Goal: Consume media (video, audio): Consume media (video, audio)

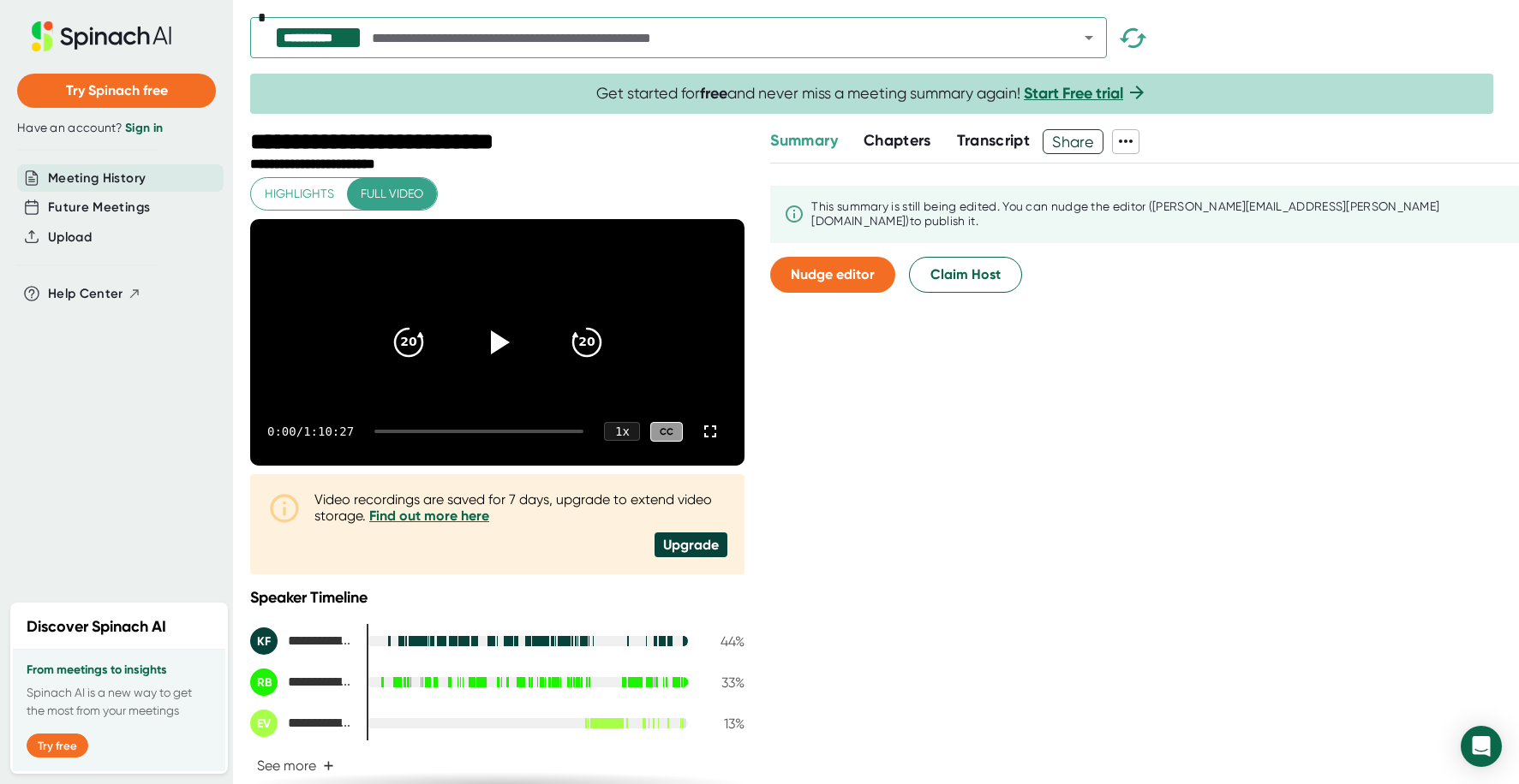
click at [973, 137] on span "Transcript" at bounding box center [994, 140] width 73 height 19
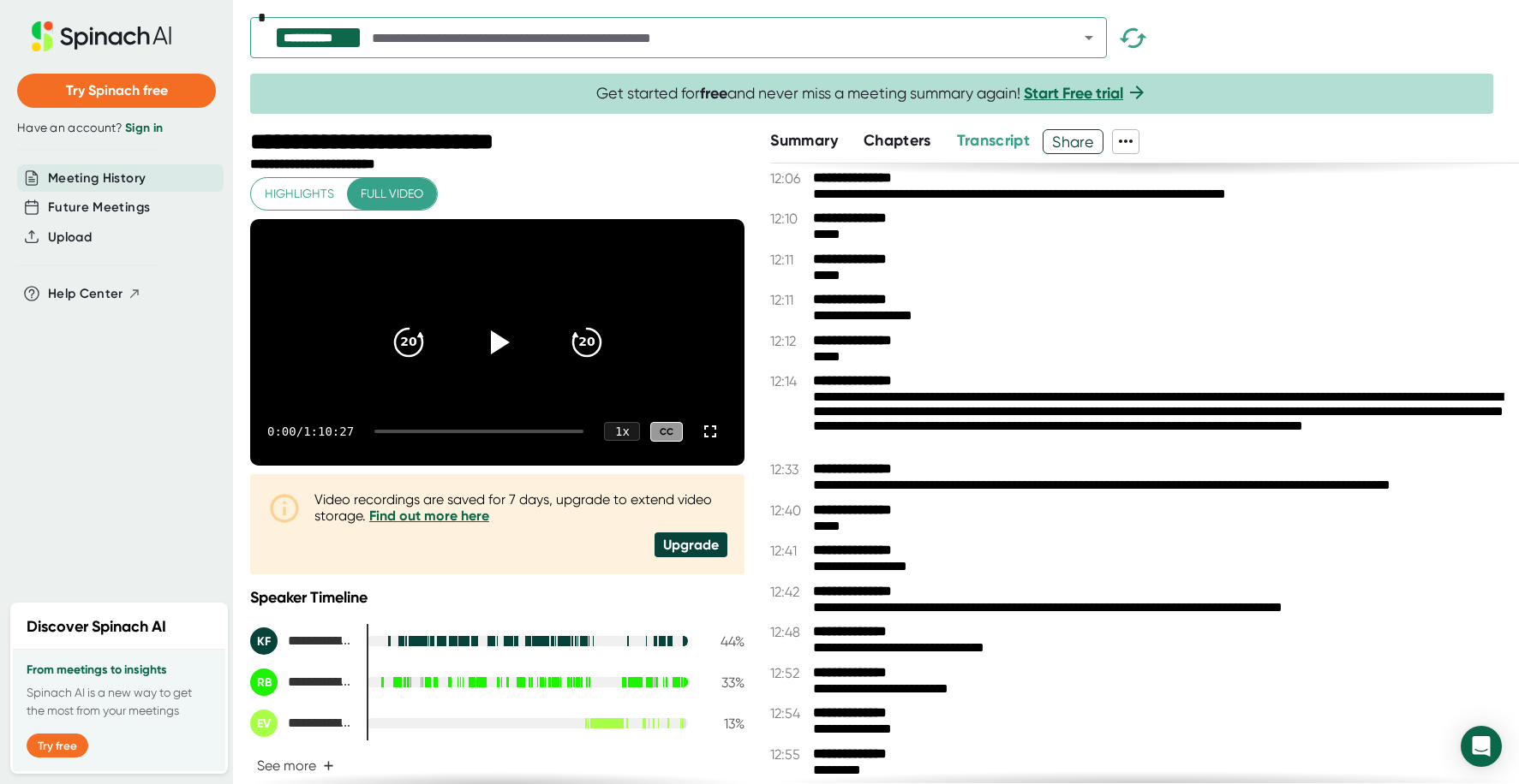
scroll to position [7607, 0]
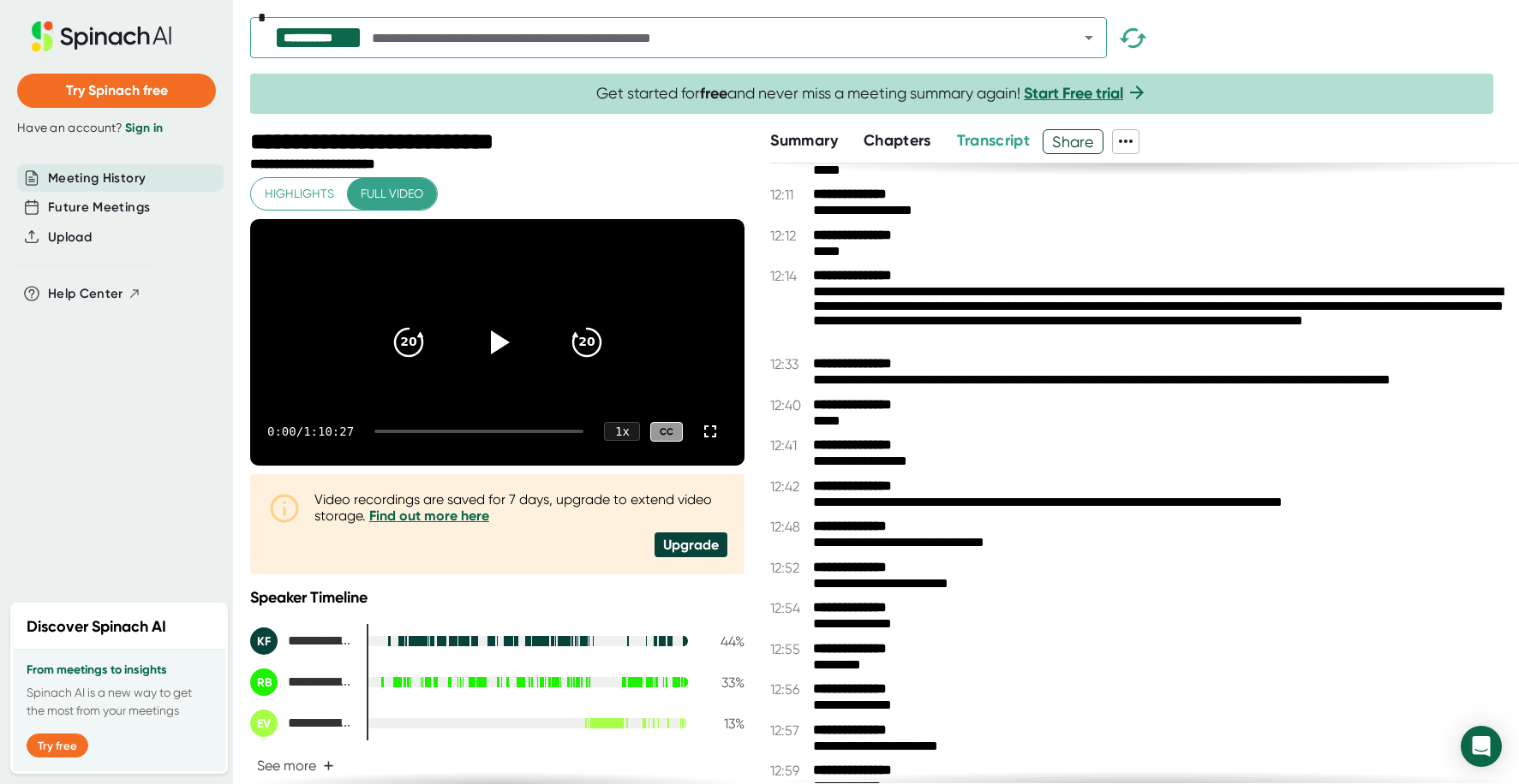
click at [1134, 143] on icon at bounding box center [1125, 141] width 21 height 21
click at [1134, 143] on div at bounding box center [759, 392] width 1519 height 784
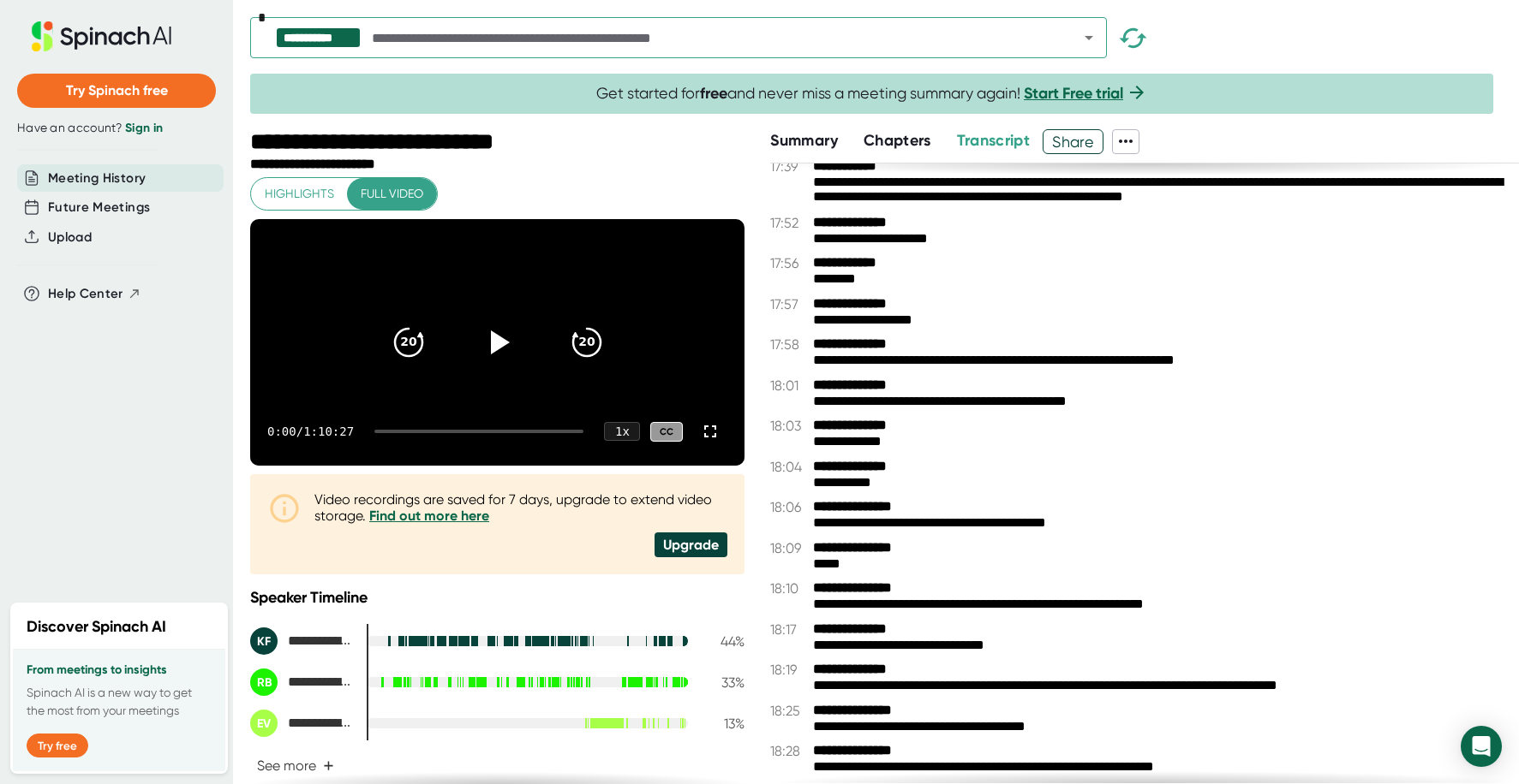
scroll to position [12017, 0]
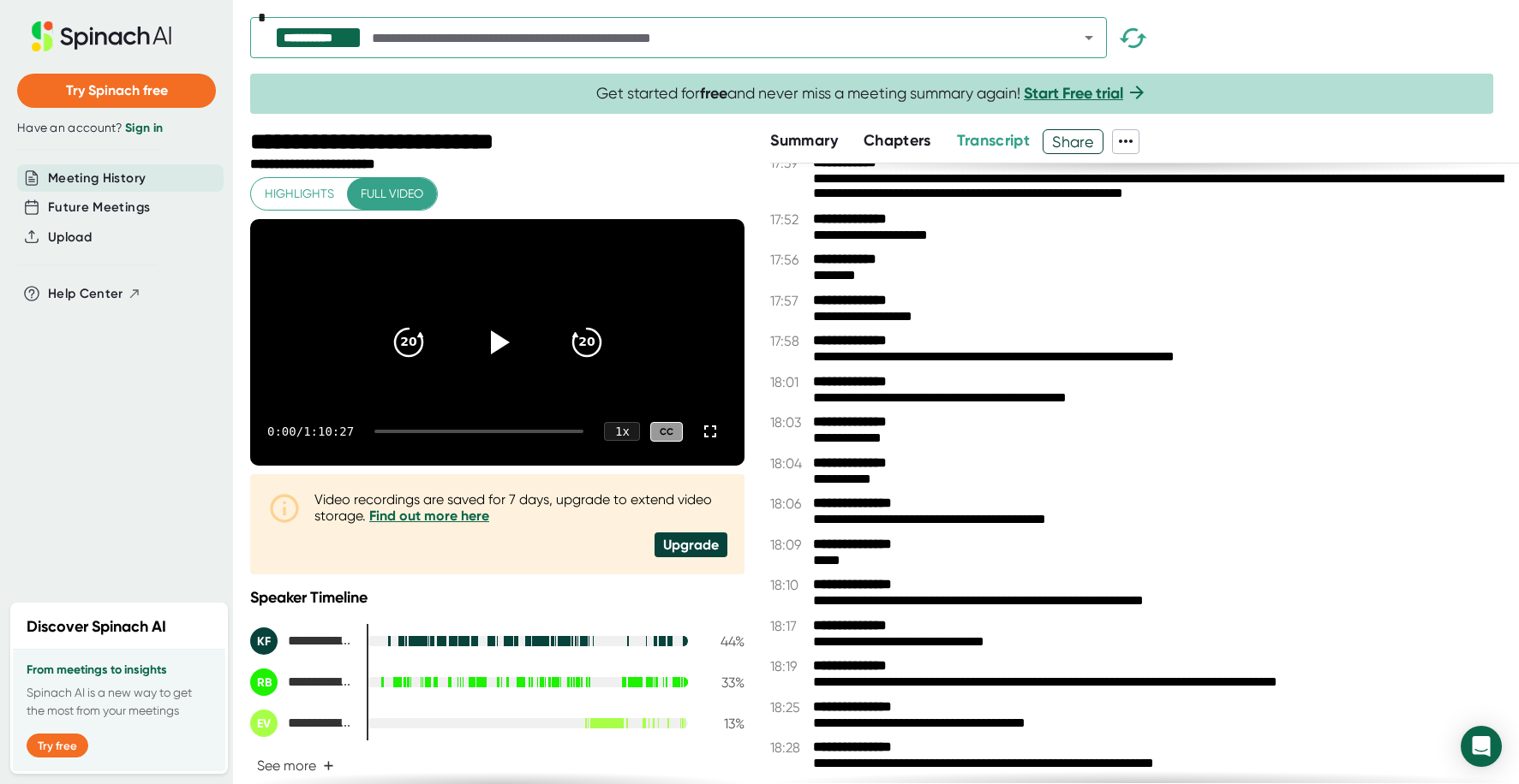
drag, startPoint x: 891, startPoint y: 441, endPoint x: 816, endPoint y: 344, distance: 122.6
click at [816, 344] on div "**********" at bounding box center [1144, 473] width 749 height 620
drag, startPoint x: 824, startPoint y: 351, endPoint x: 1108, endPoint y: 352, distance: 284.0
click at [1108, 352] on div "**********" at bounding box center [1159, 357] width 693 height 16
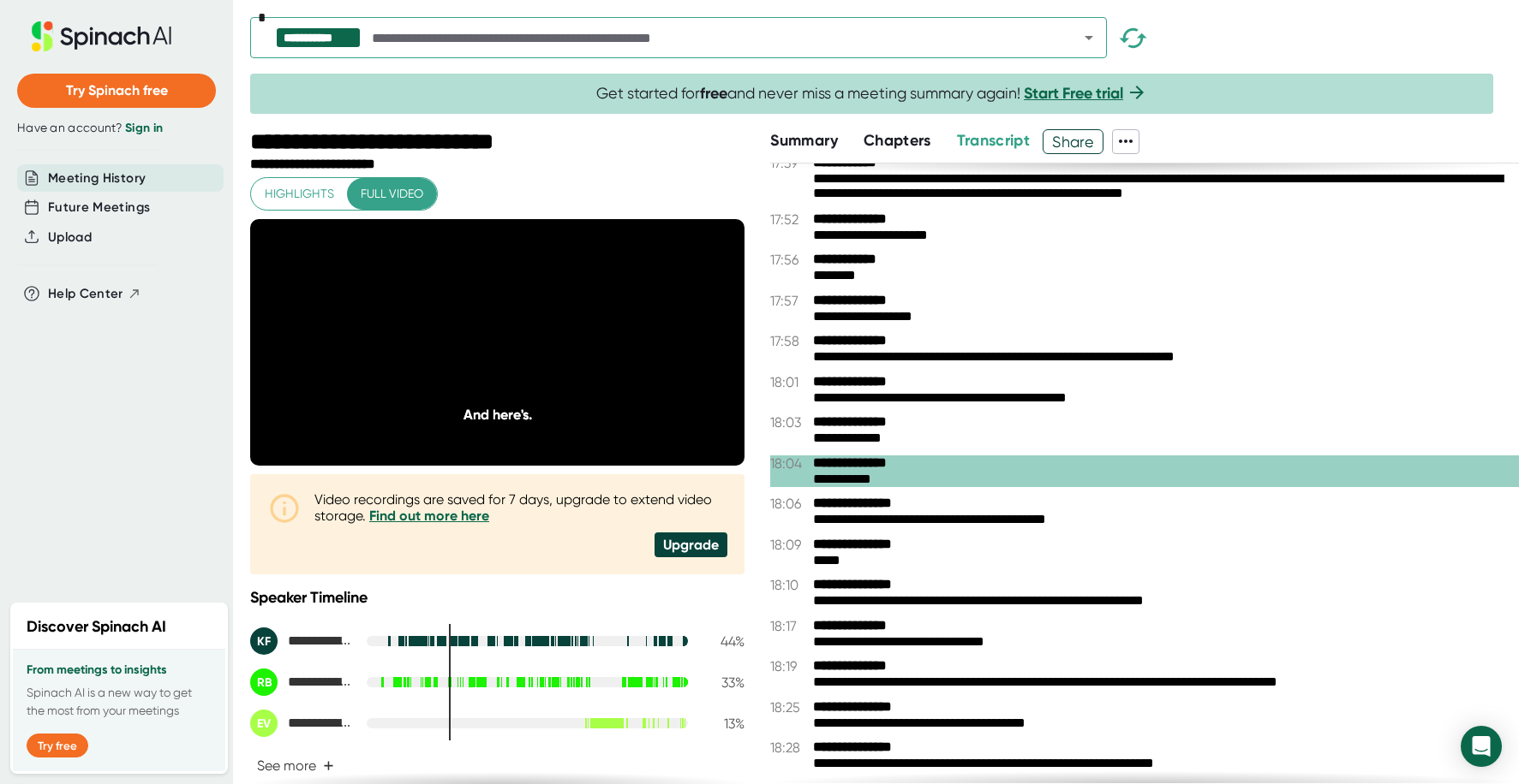
click at [487, 352] on icon at bounding box center [497, 342] width 22 height 24
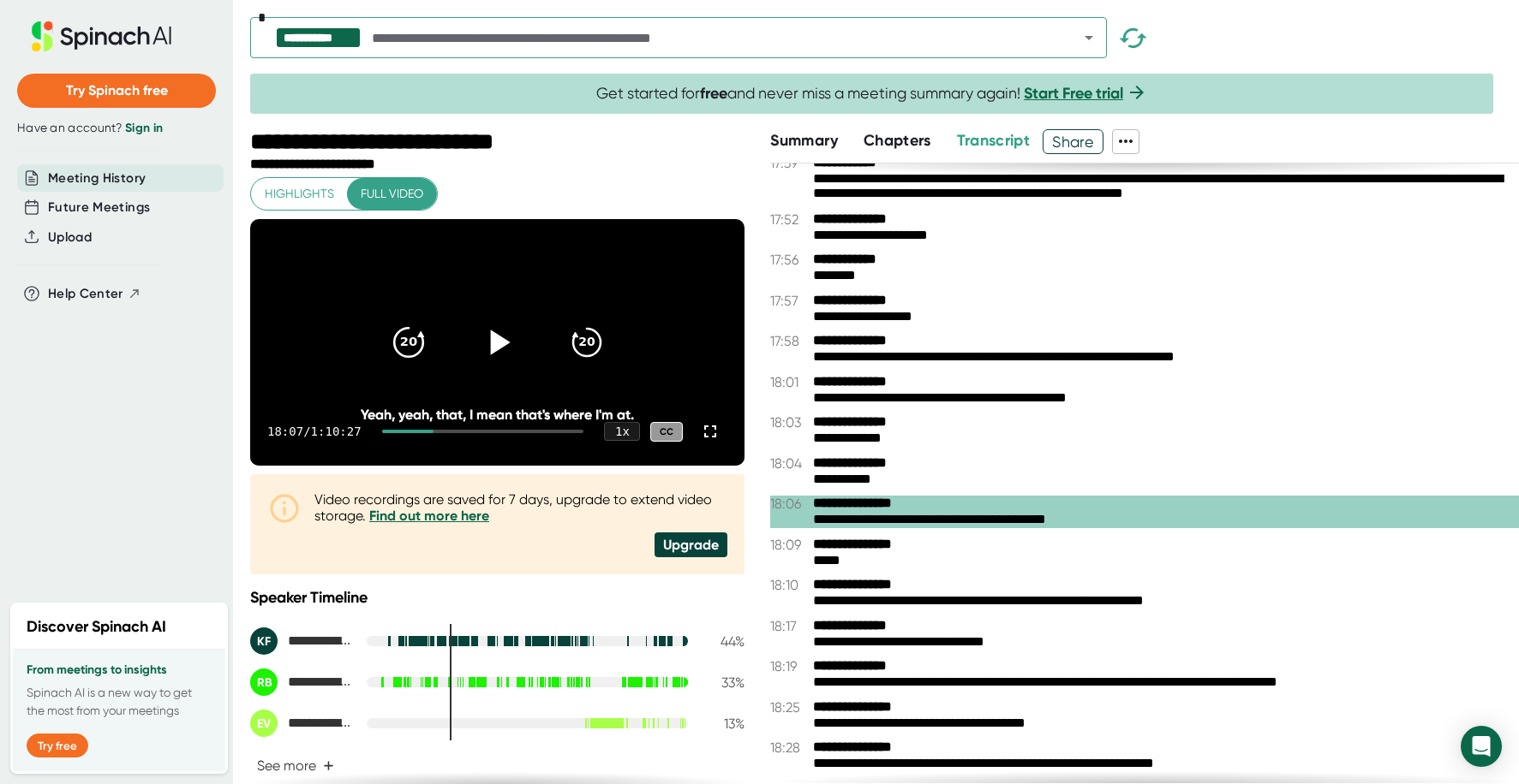
click at [394, 358] on icon "20" at bounding box center [408, 342] width 42 height 42
click at [490, 351] on icon at bounding box center [499, 342] width 20 height 24
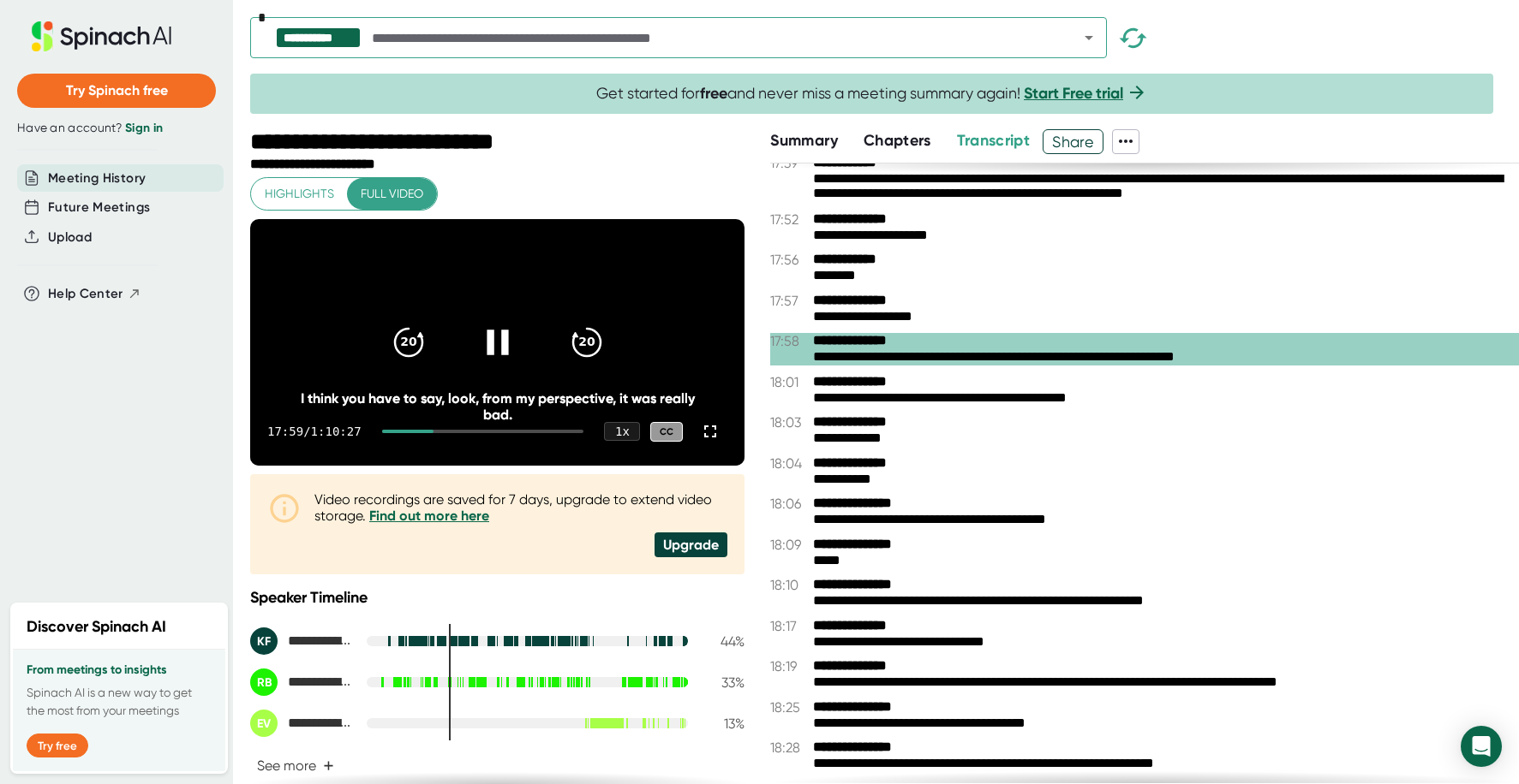
click at [487, 349] on icon at bounding box center [497, 342] width 22 height 24
click at [493, 364] on icon at bounding box center [497, 342] width 42 height 42
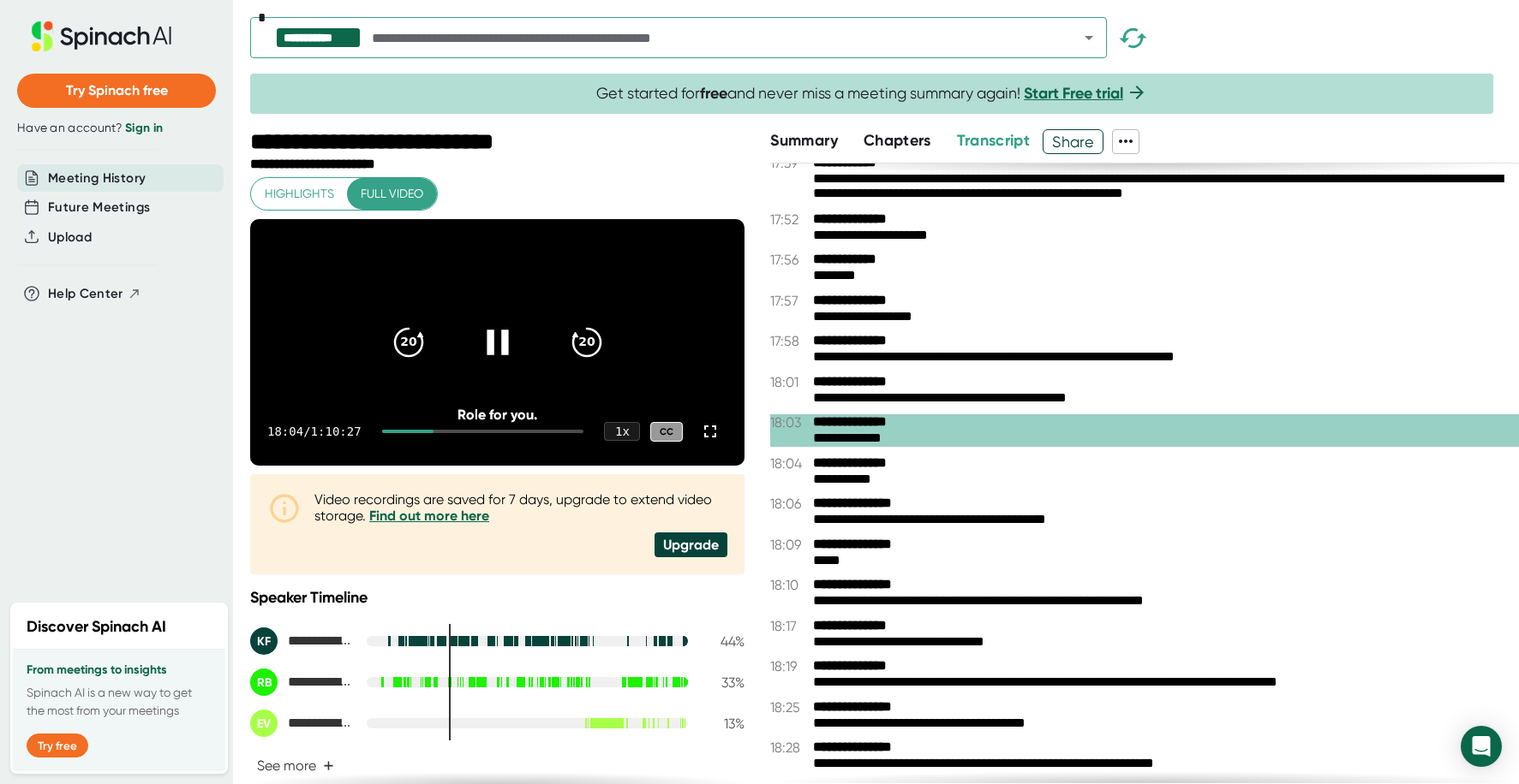
click at [492, 355] on icon at bounding box center [497, 342] width 42 height 42
